Goal: Ask a question

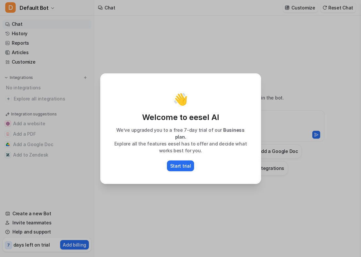
click at [247, 205] on div "👋 Welcome to eesel AI We’ve upgraded you to a free 7-day trial of our Business …" at bounding box center [180, 128] width 171 height 257
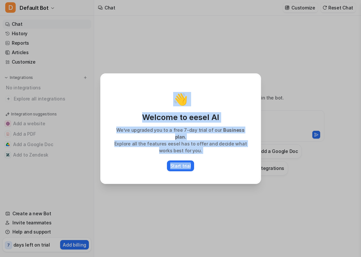
drag, startPoint x: 137, startPoint y: 84, endPoint x: 207, endPoint y: 167, distance: 108.9
click at [207, 167] on div "👋 Welcome to eesel AI We’ve upgraded you to a free 7-day trial of our Business …" at bounding box center [180, 128] width 159 height 109
drag, startPoint x: 207, startPoint y: 167, endPoint x: 184, endPoint y: 214, distance: 52.3
click at [184, 214] on div "👋 Welcome to eesel AI We’ve upgraded you to a free 7-day trial of our Business …" at bounding box center [180, 128] width 171 height 257
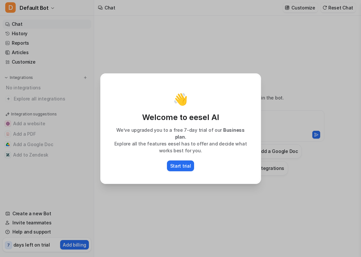
click at [280, 189] on div "👋 Welcome to eesel AI We’ve upgraded you to a free 7-day trial of our Business …" at bounding box center [180, 128] width 361 height 257
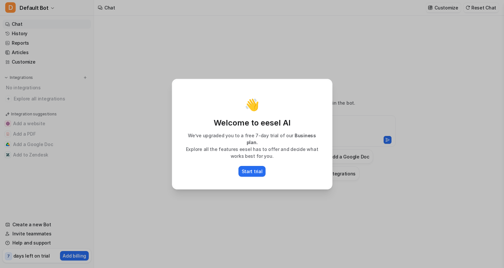
click at [360, 9] on div "👋 Welcome to eesel AI We’ve upgraded you to a free 7-day trial of our Business …" at bounding box center [252, 134] width 504 height 268
click at [31, 63] on div "👋 Welcome to eesel AI We’ve upgraded you to a free 7-day trial of our Business …" at bounding box center [252, 134] width 504 height 268
type textarea "**********"
click at [381, 93] on div "👋 Welcome to eesel AI We’ve upgraded you to a free 7-day trial of our Business …" at bounding box center [252, 134] width 504 height 268
click at [303, 208] on div "👋 Welcome to eesel AI We’ve upgraded you to a free 7-day trial of our Business …" at bounding box center [252, 134] width 171 height 268
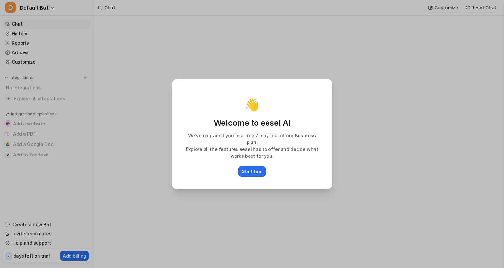
type textarea "**********"
